Goal: Task Accomplishment & Management: Use online tool/utility

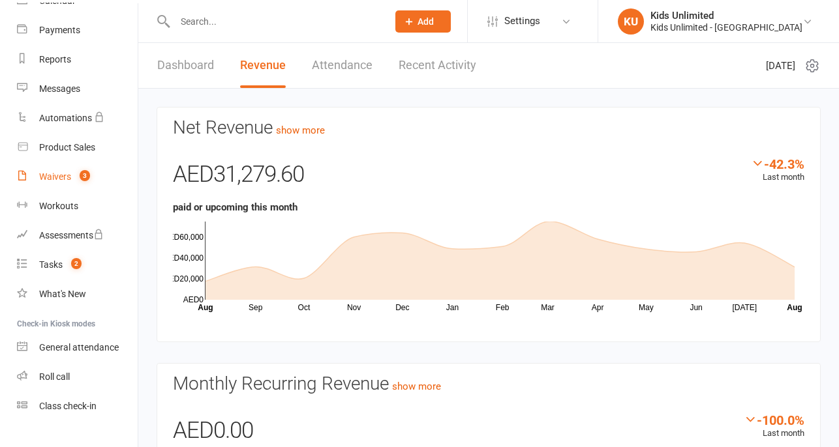
scroll to position [150, 0]
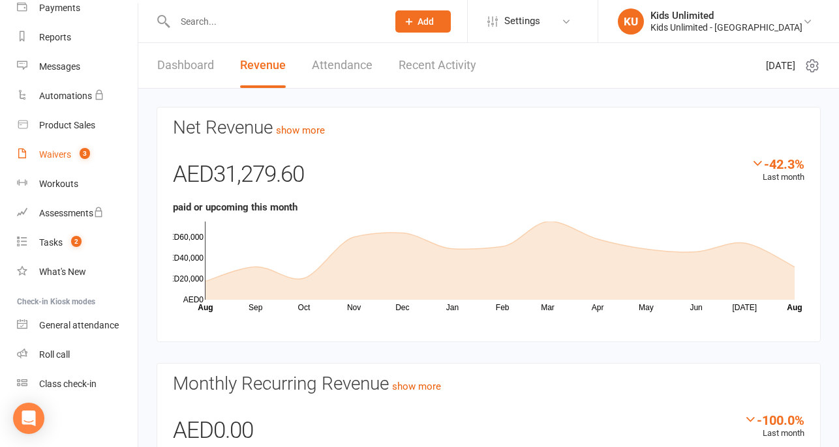
click at [55, 155] on div "Waivers" at bounding box center [55, 154] width 32 height 10
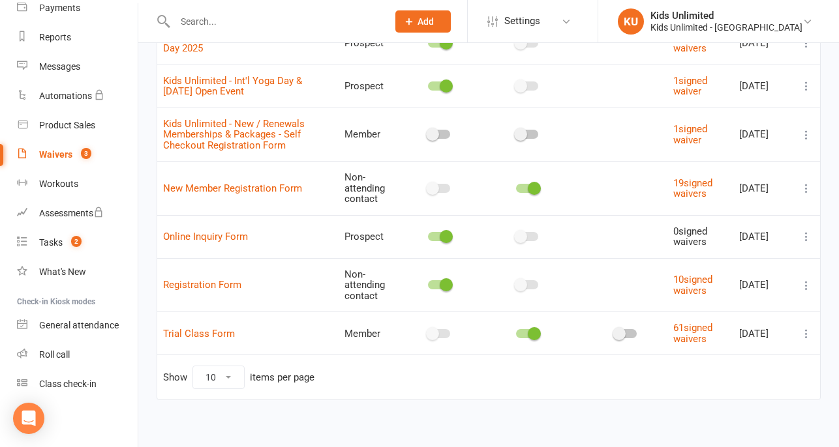
scroll to position [293, 0]
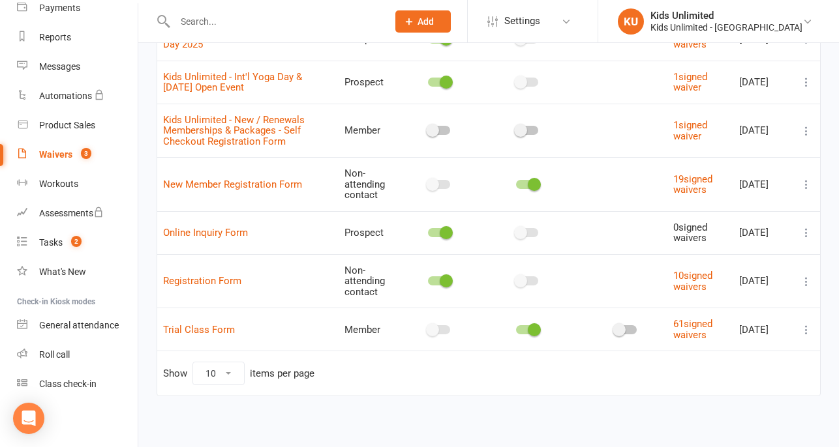
click at [805, 325] on icon at bounding box center [806, 329] width 13 height 13
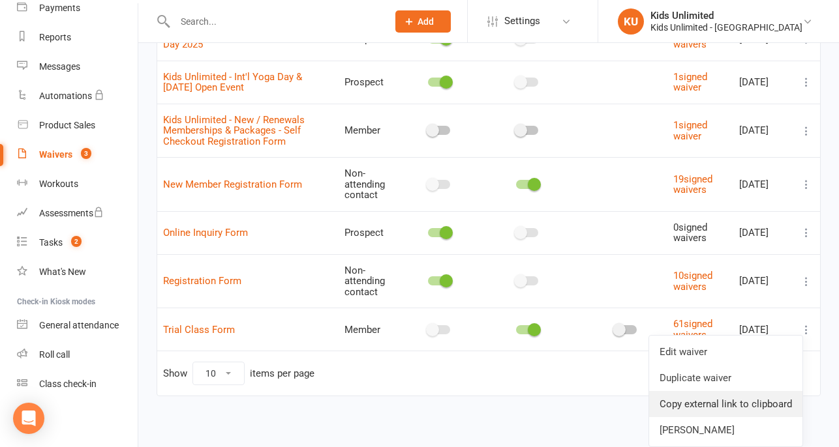
click at [701, 402] on link "Copy external link to clipboard" at bounding box center [725, 404] width 153 height 26
